Goal: Task Accomplishment & Management: Use online tool/utility

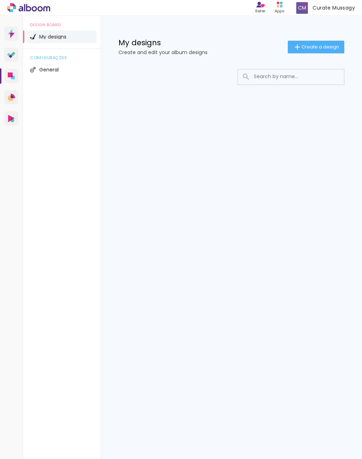
click at [286, 12] on div "Alboom products Apps" at bounding box center [280, 8] width 16 height 15
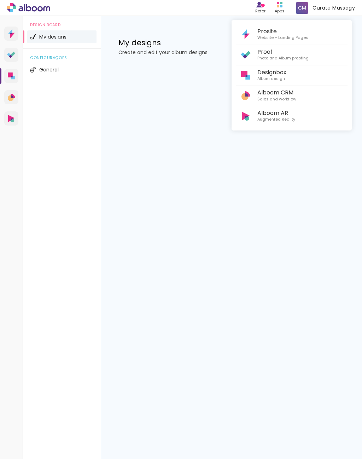
click at [285, 76] on span "Album design" at bounding box center [272, 79] width 29 height 6
click at [310, 75] on link "Designbox Album design" at bounding box center [292, 75] width 112 height 19
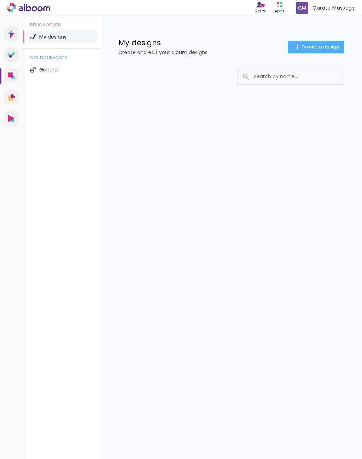
click at [317, 48] on span "Create a design" at bounding box center [320, 47] width 37 height 5
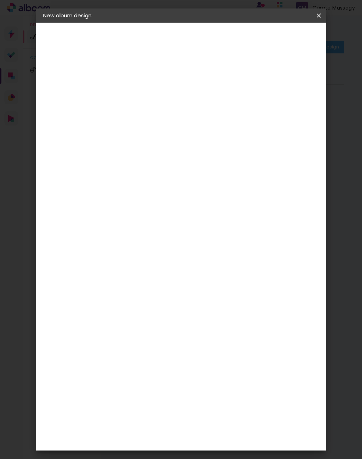
click at [159, 100] on input at bounding box center [159, 95] width 0 height 11
type input "teste"
click at [188, 42] on paper-button "Next" at bounding box center [175, 37] width 25 height 12
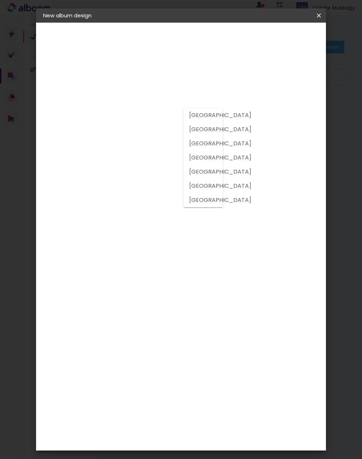
click at [176, 117] on div "Operation country" at bounding box center [158, 120] width 35 height 9
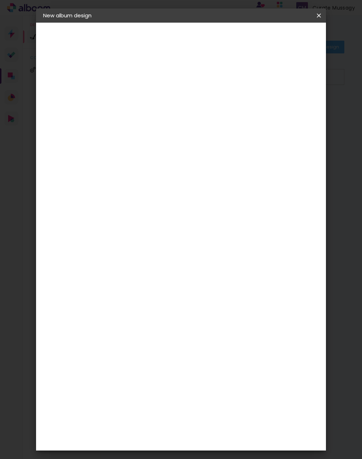
click at [176, 138] on input at bounding box center [158, 142] width 35 height 9
click at [0, 0] on slot "Next" at bounding box center [0, 0] width 0 height 0
click at [280, 41] on span "Start design" at bounding box center [272, 40] width 16 height 10
click at [280, 43] on span "Start design" at bounding box center [272, 40] width 16 height 10
click at [280, 39] on span "Start design" at bounding box center [272, 40] width 16 height 10
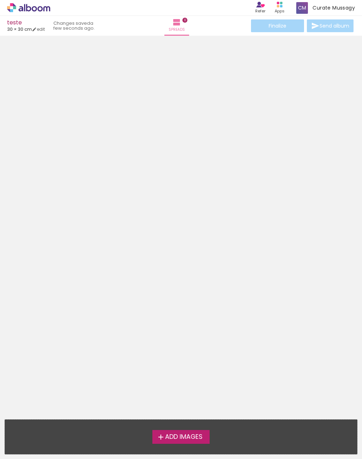
click at [250, 159] on div at bounding box center [181, 128] width 362 height 181
click at [249, 164] on div at bounding box center [181, 128] width 362 height 181
click at [328, 10] on span "Curate Mussagy" at bounding box center [334, 7] width 42 height 7
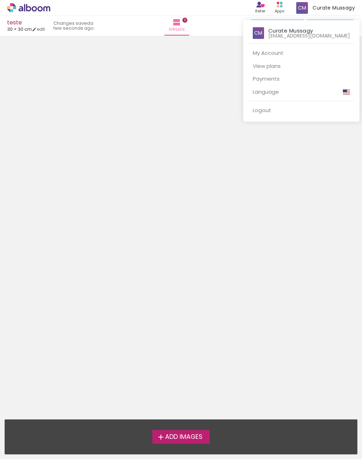
click at [221, 95] on div at bounding box center [181, 229] width 362 height 459
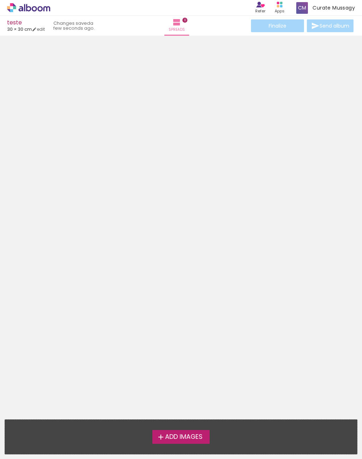
click at [0, 0] on slot "a few seconds ago." at bounding box center [0, 0] width 0 height 0
click at [44, 29] on link "edit" at bounding box center [38, 29] width 13 height 6
type input "30"
type input "60"
click at [181, 29] on span "Spreads" at bounding box center [177, 30] width 16 height 6
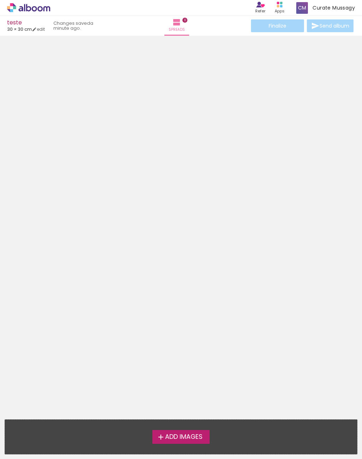
click at [80, 25] on quentale-status "a minute ago." at bounding box center [76, 26] width 56 height 16
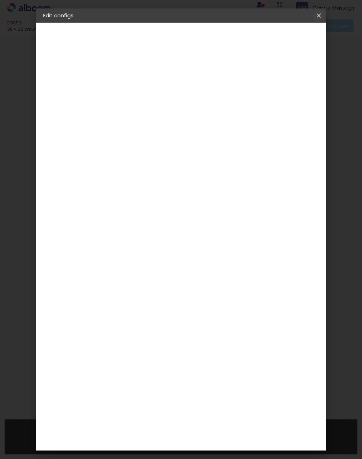
click at [317, 20] on paper-icon-button at bounding box center [319, 15] width 14 height 13
click at [322, 18] on iron-icon at bounding box center [319, 15] width 8 height 7
click at [323, 13] on paper-icon-button at bounding box center [319, 15] width 14 height 13
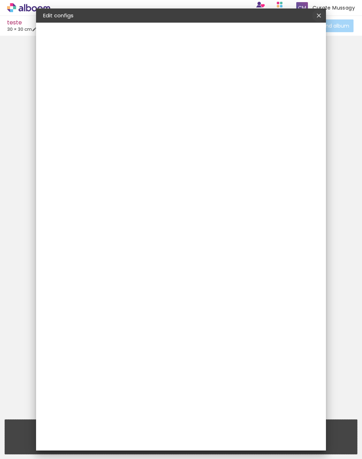
click at [322, 17] on iron-icon at bounding box center [319, 15] width 8 height 7
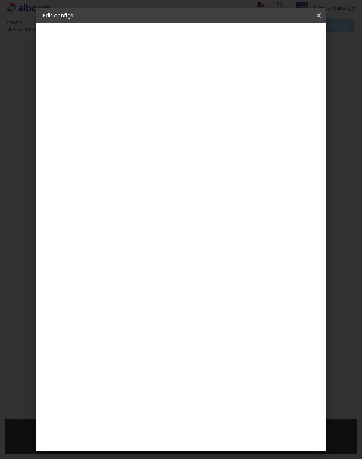
click at [327, 20] on iron-overlay-backdrop at bounding box center [181, 229] width 362 height 459
click at [327, 23] on iron-overlay-backdrop at bounding box center [181, 229] width 362 height 459
click at [319, 21] on paper-icon-button at bounding box center [319, 15] width 14 height 13
click at [323, 19] on iron-icon at bounding box center [319, 15] width 8 height 7
click at [314, 21] on paper-icon-button at bounding box center [319, 15] width 14 height 13
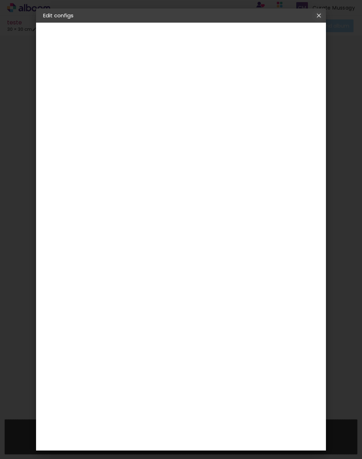
click at [322, 19] on iron-icon at bounding box center [319, 15] width 8 height 7
